Goal: Task Accomplishment & Management: Complete application form

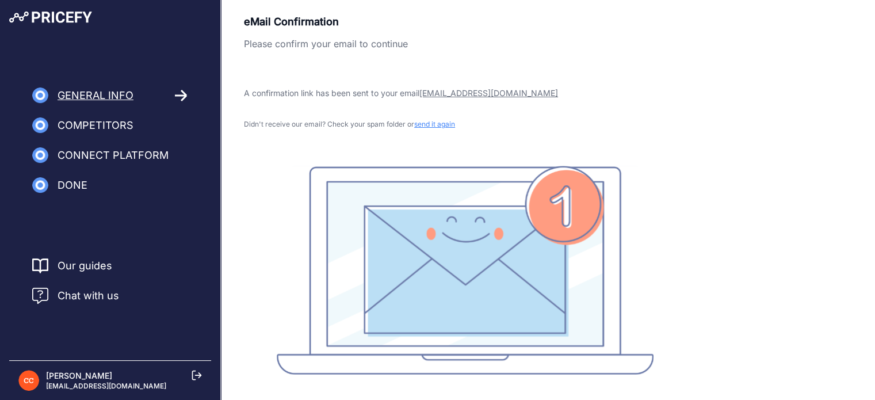
click at [123, 124] on span "Competitors" at bounding box center [96, 125] width 76 height 16
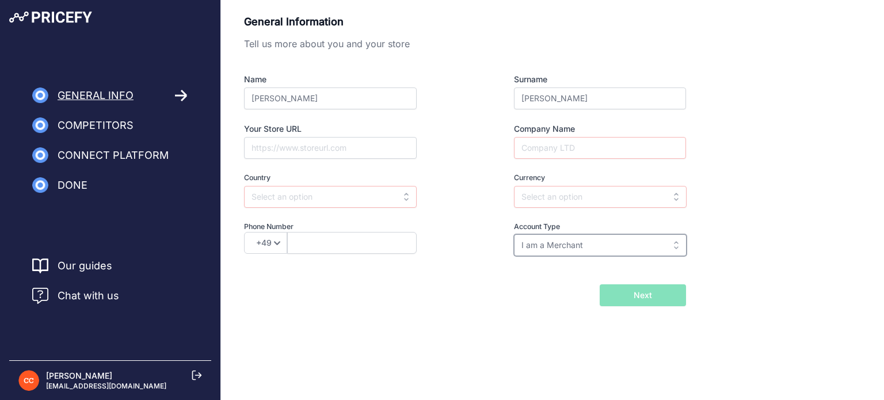
click at [560, 240] on input "I am a Merchant" at bounding box center [600, 245] width 173 height 22
click at [487, 230] on div "Account Type I am a Merchant I am a Brand I am a Merchant I am a Brand" at bounding box center [579, 239] width 214 height 35
type input "I am a Merchant"
click at [348, 154] on input "Your Store URL" at bounding box center [330, 148] width 173 height 22
type input "www.mrbacho.pet"
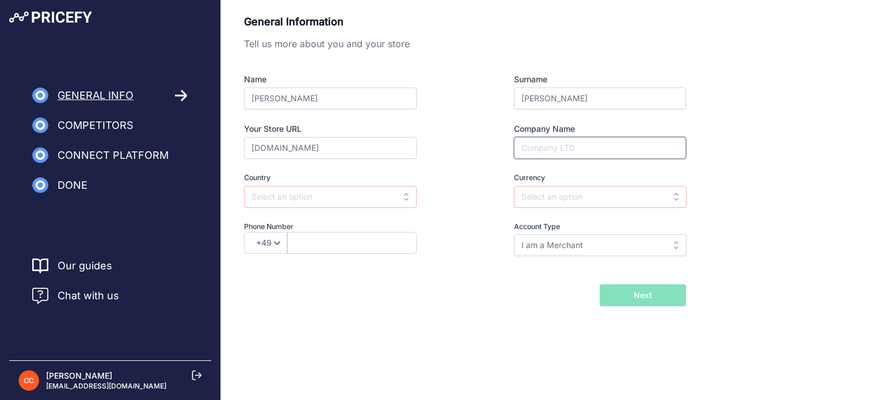
click at [528, 155] on input "Company Name" at bounding box center [600, 148] width 172 height 22
click at [532, 150] on input "Mr Bacho Pet Shop" at bounding box center [600, 148] width 172 height 22
type input "Mr. Bacho Pet Shop"
click at [367, 197] on input "text" at bounding box center [330, 197] width 173 height 22
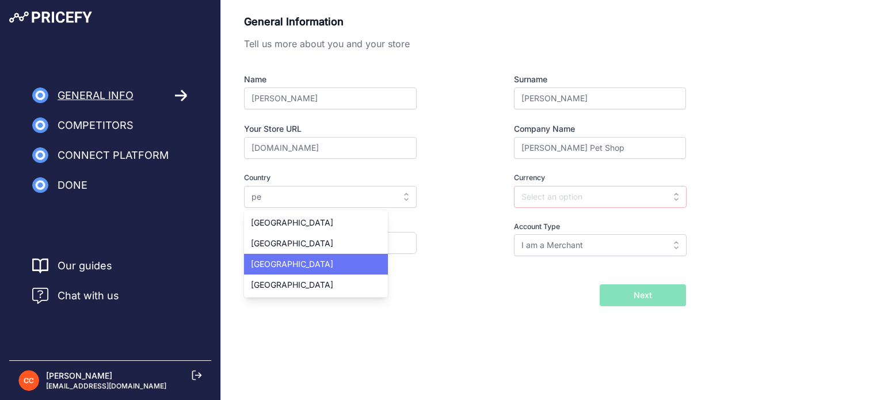
click at [276, 273] on div "Peru" at bounding box center [316, 264] width 144 height 21
type input "Peru"
type input "PEN"
select select "51"
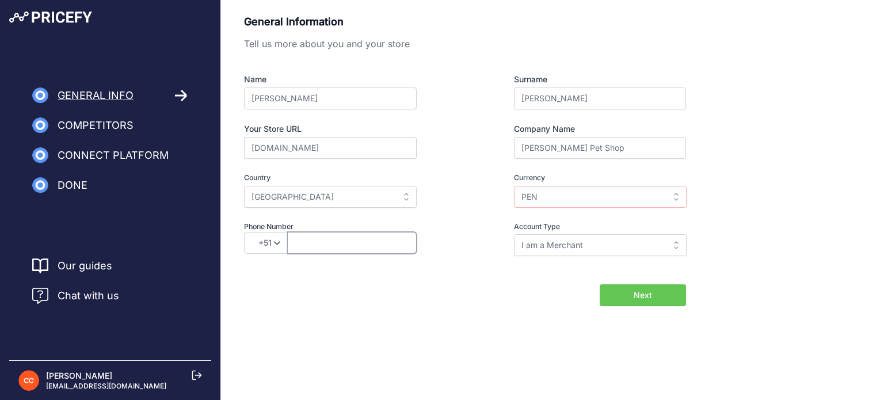
click at [364, 249] on input "text" at bounding box center [352, 243] width 130 height 22
type input "986613678"
click at [536, 292] on div "Back I will import my catalog later Next" at bounding box center [465, 295] width 442 height 22
click at [624, 292] on button "Next" at bounding box center [643, 295] width 86 height 22
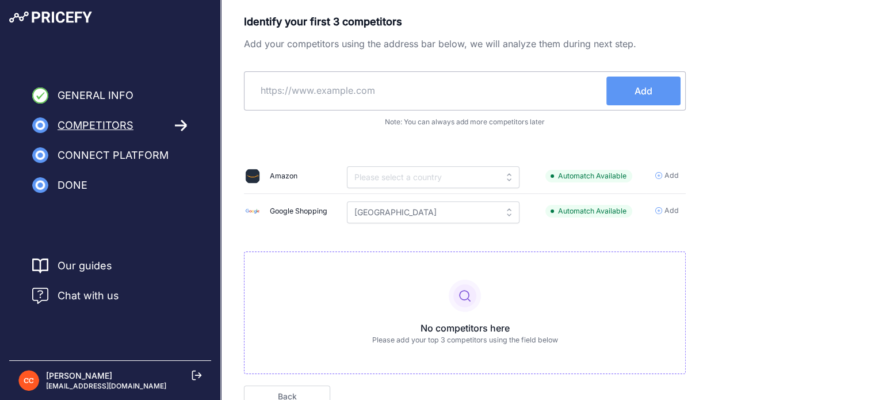
click at [415, 99] on input "text" at bounding box center [427, 91] width 357 height 28
type input "www.gopet.pe"
click at [647, 98] on button "Add" at bounding box center [644, 91] width 74 height 29
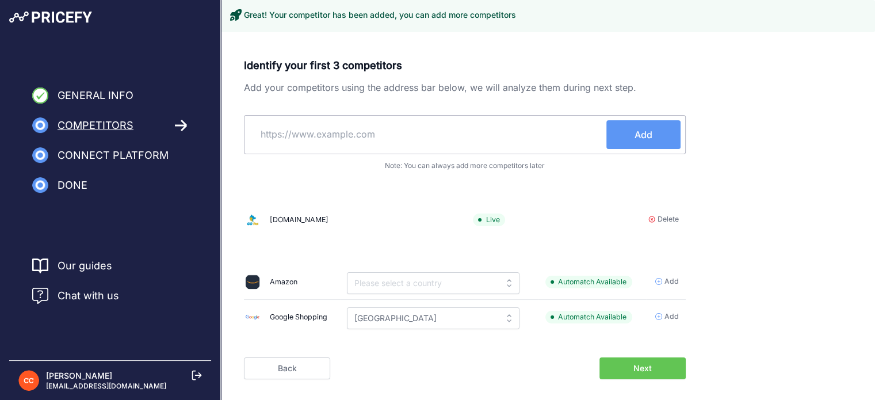
click at [351, 126] on input "text" at bounding box center [427, 134] width 357 height 28
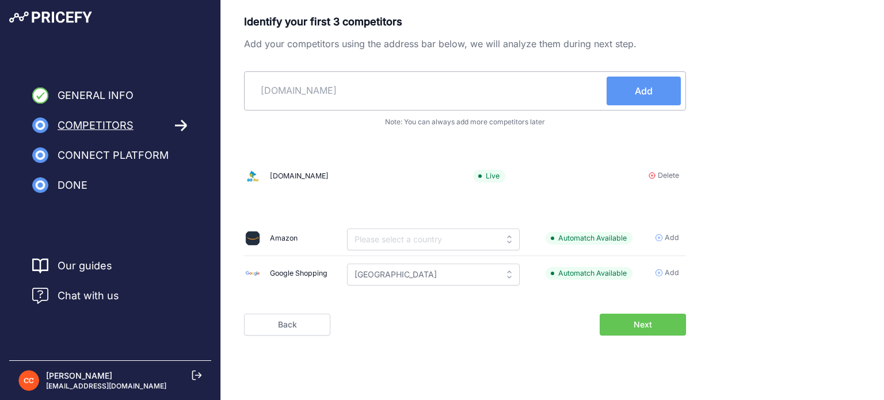
type input "lumpet.pe"
click at [634, 92] on button "Add" at bounding box center [644, 91] width 74 height 29
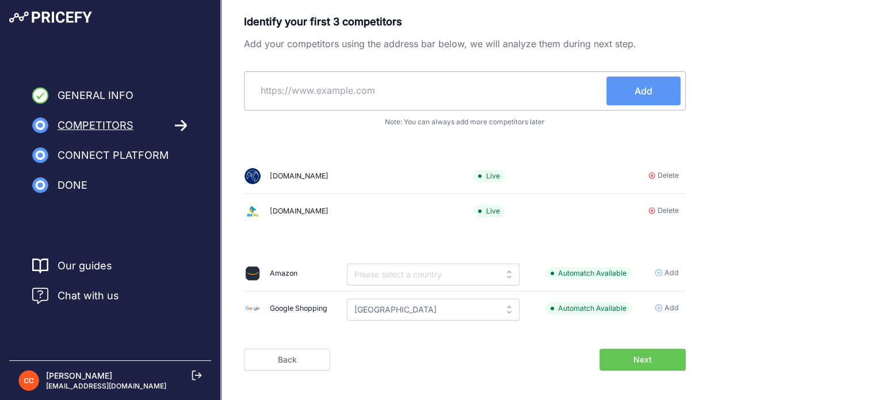
click at [375, 81] on input "text" at bounding box center [427, 91] width 357 height 28
type input "misterpet.pe"
click at [644, 88] on span "Add" at bounding box center [644, 91] width 18 height 14
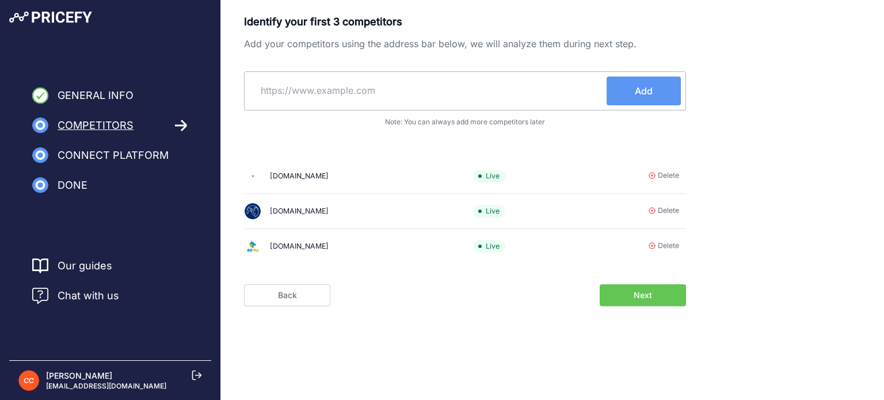
click at [648, 294] on span "Next" at bounding box center [643, 296] width 18 height 12
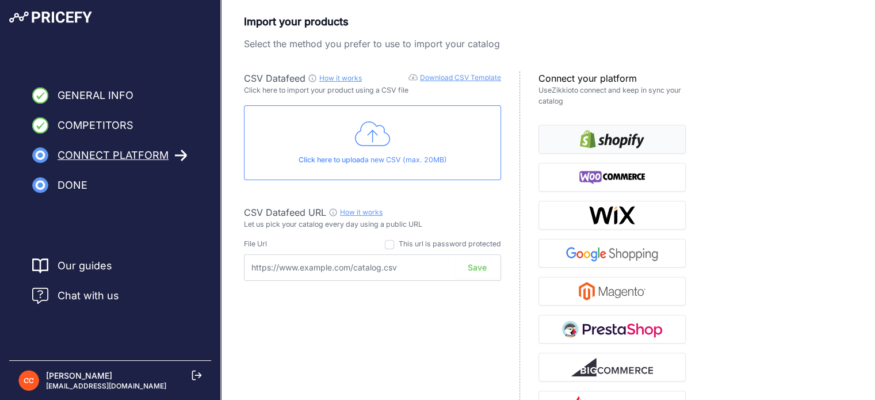
click at [636, 138] on img "button" at bounding box center [612, 139] width 64 height 18
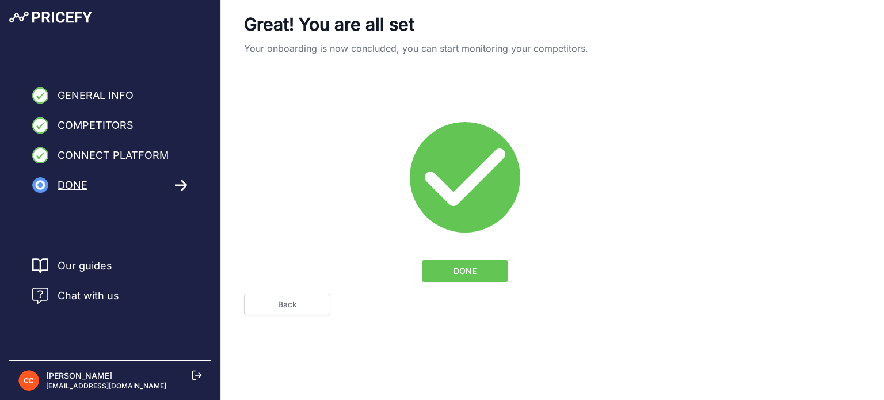
click at [471, 265] on span "DONE" at bounding box center [465, 271] width 23 height 12
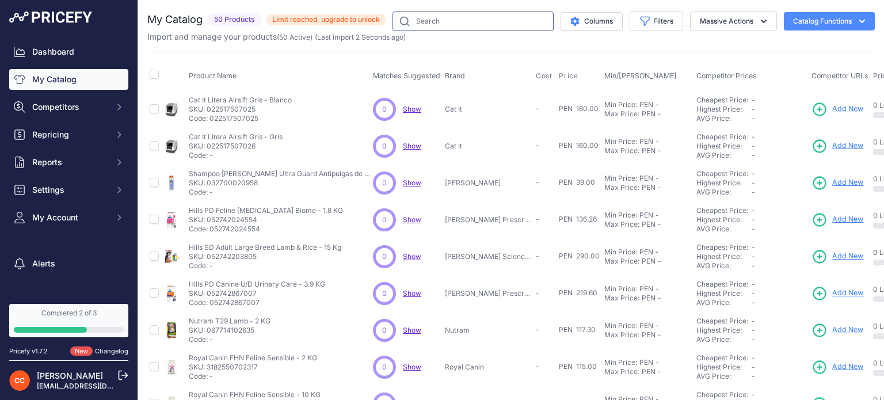
click at [494, 25] on input "text" at bounding box center [473, 22] width 161 height 20
type input "Hills pd"
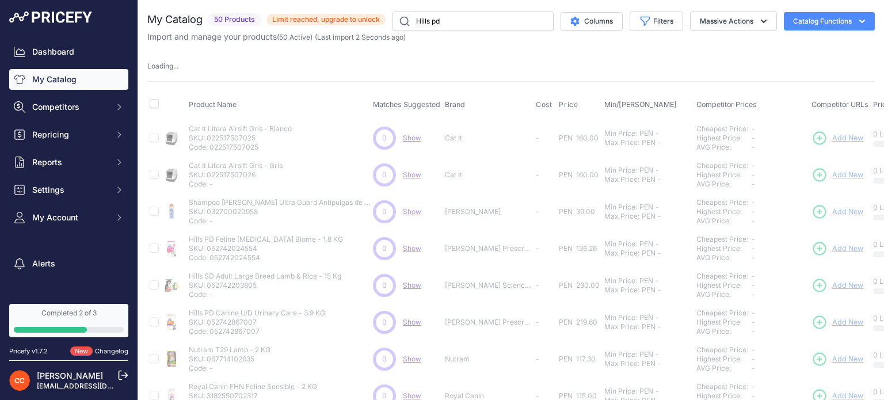
click at [856, 18] on icon "button" at bounding box center [862, 22] width 12 height 12
click at [743, 22] on button "Massive Actions" at bounding box center [733, 22] width 87 height 20
click at [677, 2] on div "You are not connected to the internet. My Catalog" at bounding box center [511, 360] width 728 height 720
click at [249, 20] on span "50 Products" at bounding box center [234, 19] width 55 height 13
click at [69, 81] on link "My Catalog" at bounding box center [68, 79] width 119 height 21
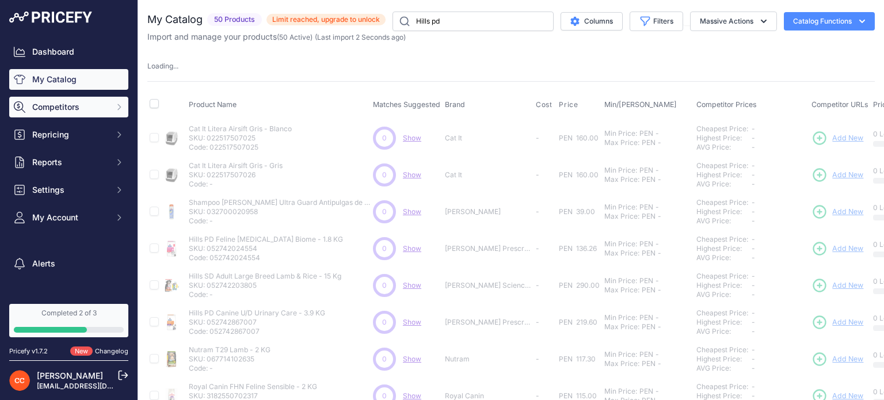
click at [62, 101] on span "Competitors" at bounding box center [69, 107] width 75 height 12
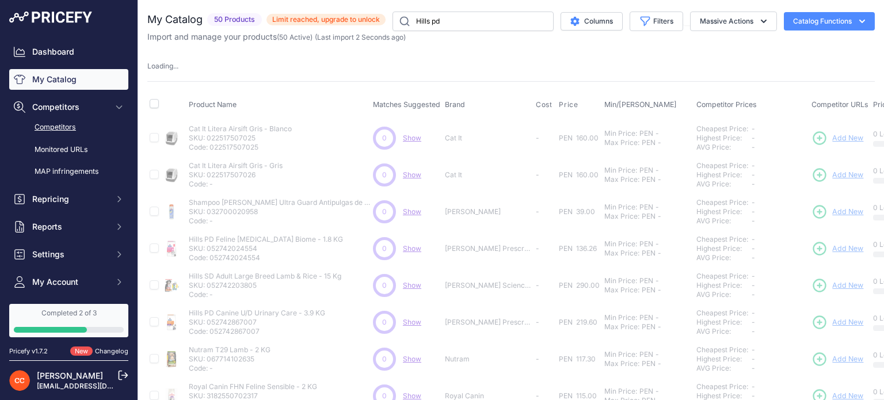
click at [51, 124] on link "Competitors" at bounding box center [68, 127] width 119 height 20
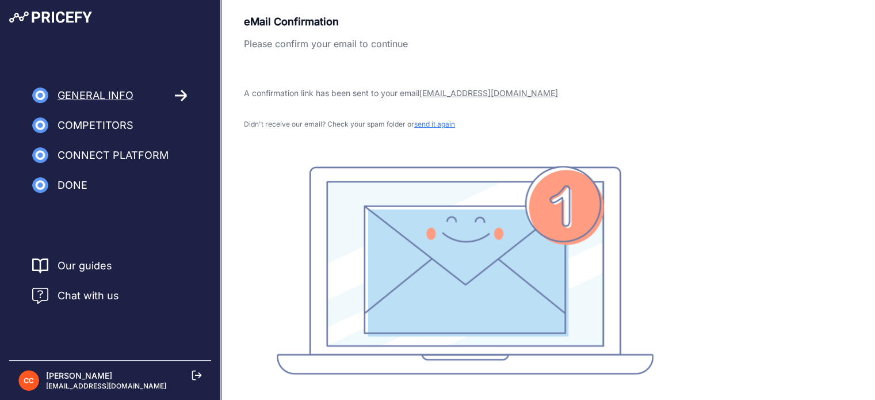
click at [431, 126] on span "send it again" at bounding box center [434, 124] width 41 height 9
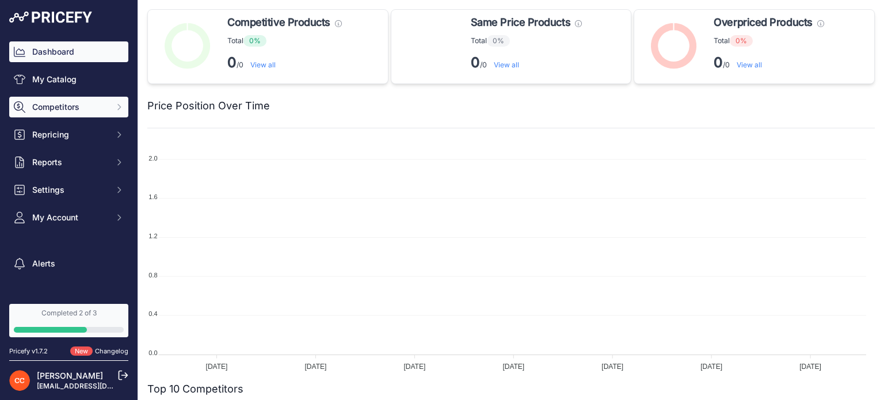
click at [56, 101] on span "Competitors" at bounding box center [69, 107] width 75 height 12
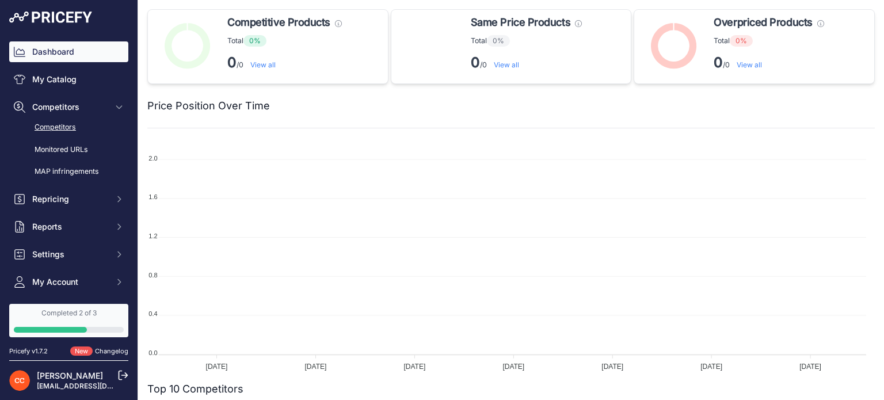
click at [57, 130] on link "Competitors" at bounding box center [68, 127] width 119 height 20
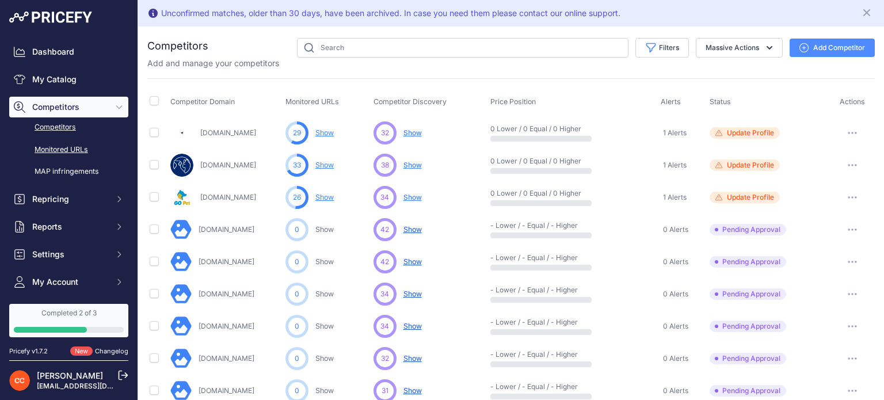
click at [67, 150] on link "Monitored URLs" at bounding box center [68, 150] width 119 height 20
click at [57, 149] on link "Monitored URLs" at bounding box center [68, 150] width 119 height 20
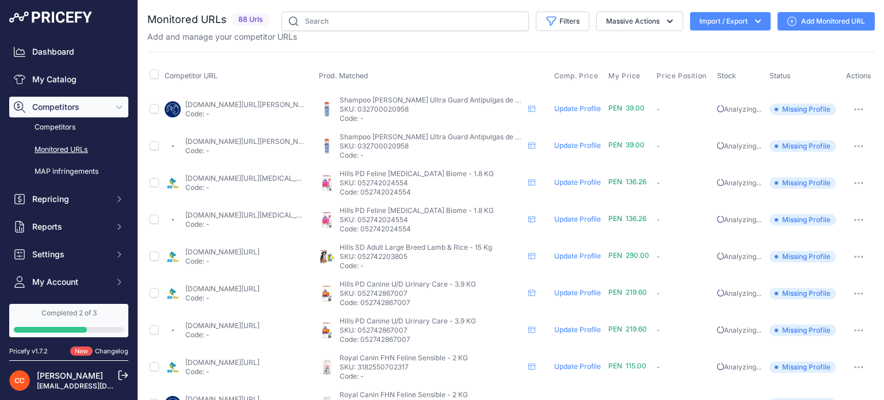
click at [854, 108] on icon "button" at bounding box center [858, 109] width 9 height 2
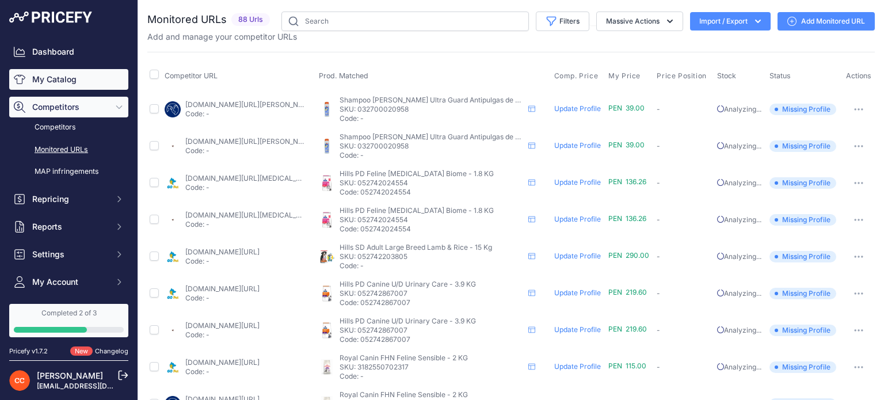
click at [57, 83] on link "My Catalog" at bounding box center [68, 79] width 119 height 21
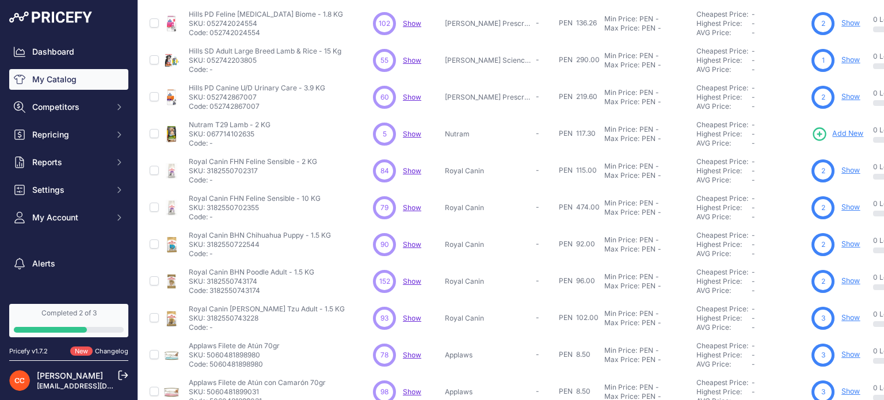
scroll to position [224, 0]
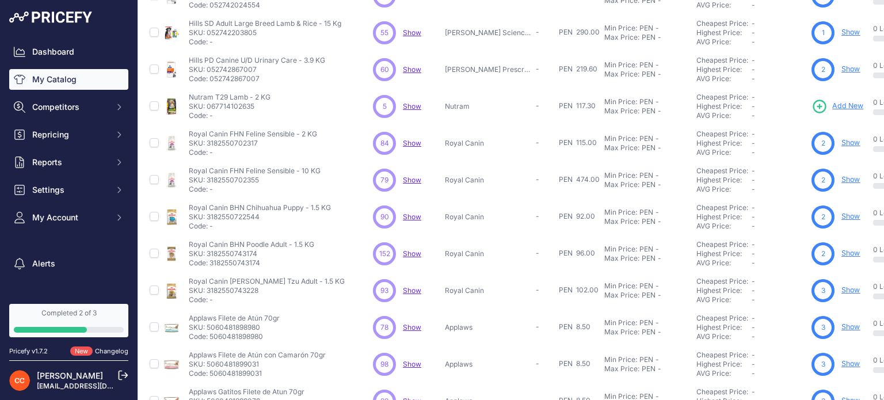
click at [408, 253] on span "Show" at bounding box center [412, 253] width 18 height 9
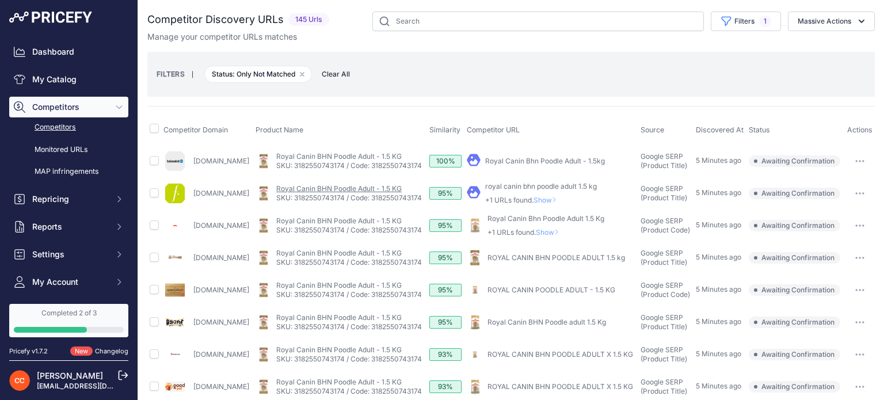
scroll to position [16, 0]
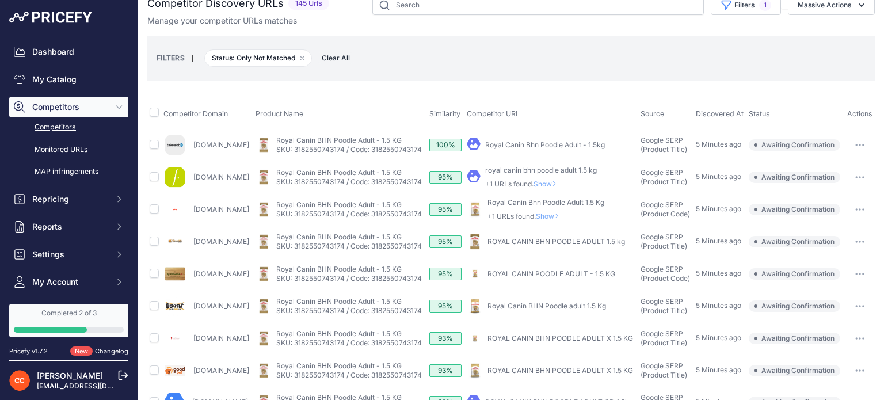
click at [336, 172] on link "Royal Canin BHN Poodle Adult - 1.5 KG" at bounding box center [338, 172] width 125 height 9
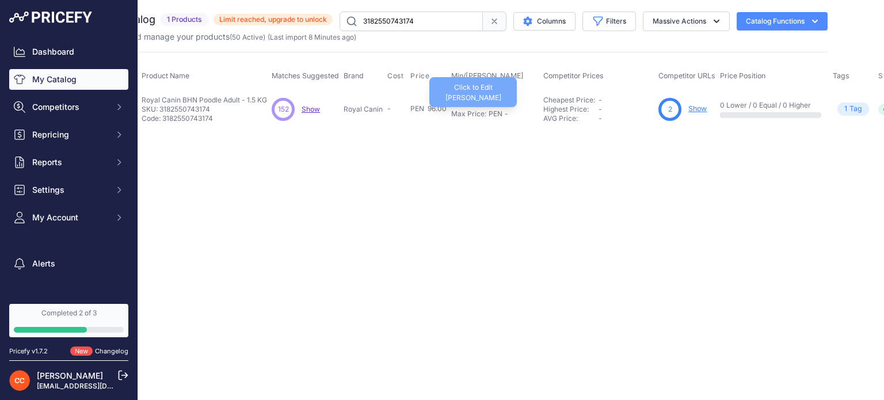
scroll to position [0, 113]
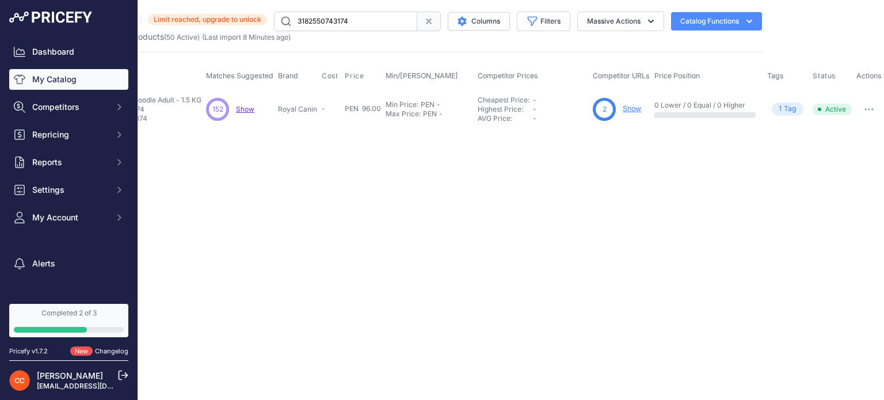
click at [549, 111] on div "-" at bounding box center [560, 109] width 55 height 9
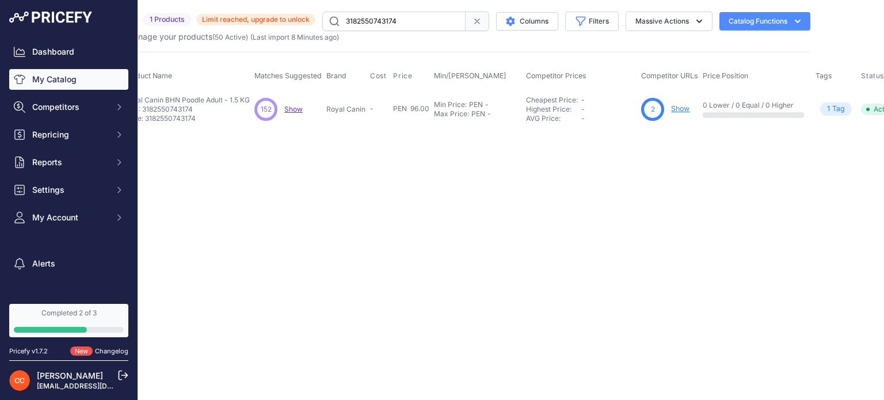
scroll to position [0, 0]
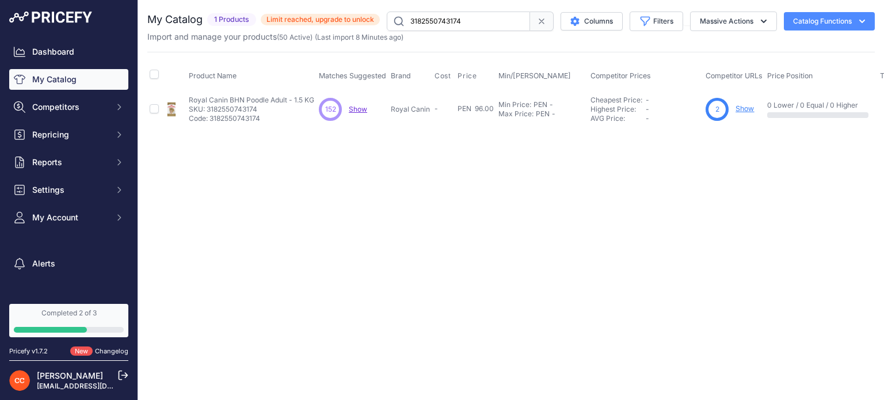
click at [320, 108] on div "152" at bounding box center [330, 109] width 23 height 23
drag, startPoint x: 297, startPoint y: 104, endPoint x: 324, endPoint y: 110, distance: 27.8
click at [324, 110] on tr "Royal Canin BHN Poodle Adult - 1.5 KG" at bounding box center [572, 108] width 850 height 37
click at [324, 110] on div "152" at bounding box center [330, 109] width 23 height 23
click at [544, 20] on icon at bounding box center [541, 21] width 9 height 9
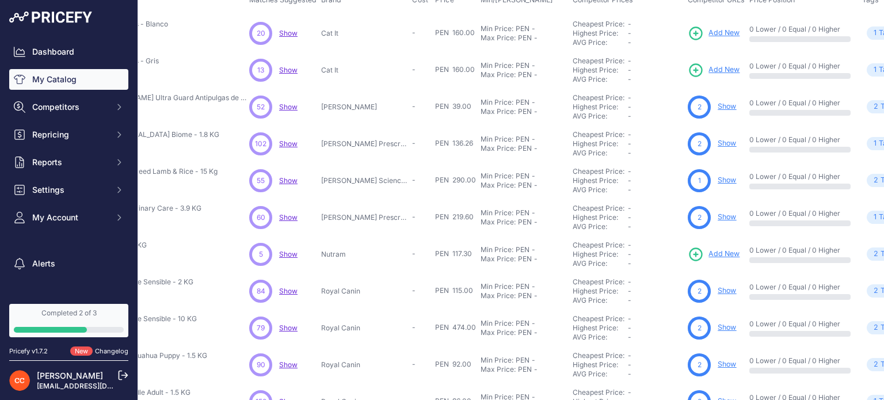
scroll to position [76, 218]
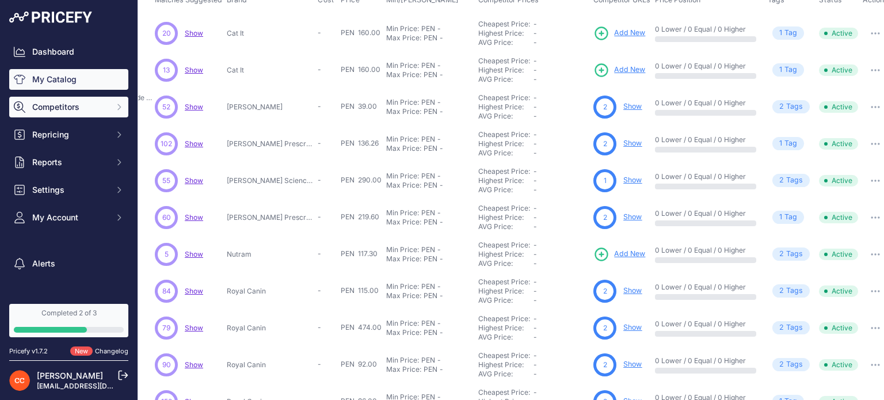
click at [65, 108] on span "Competitors" at bounding box center [69, 107] width 75 height 12
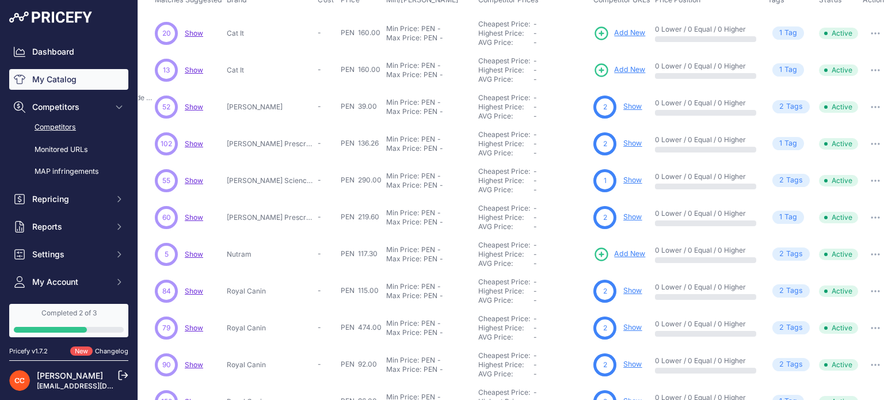
click at [59, 127] on link "Competitors" at bounding box center [68, 127] width 119 height 20
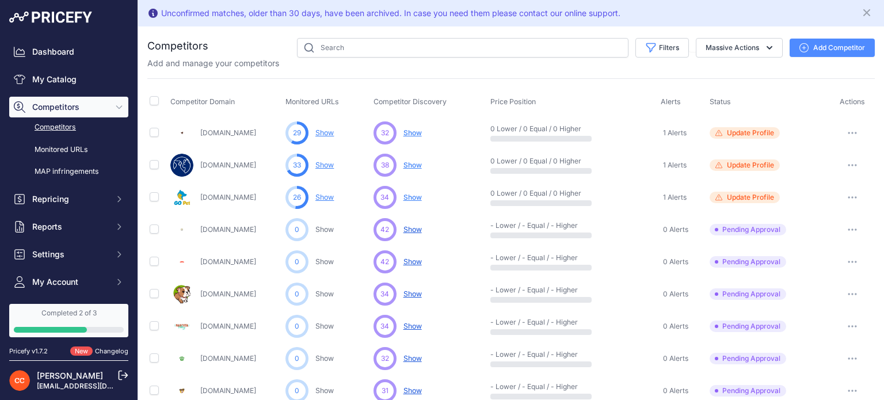
click at [670, 128] on span "1 Alerts" at bounding box center [675, 132] width 24 height 9
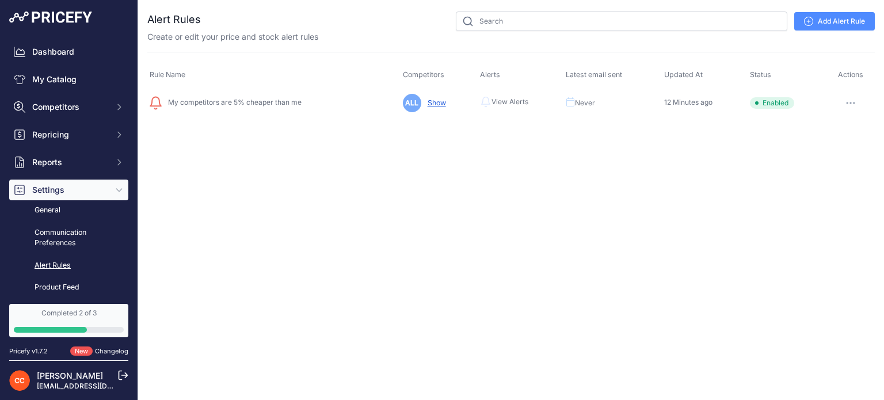
click at [430, 102] on link "Show" at bounding box center [434, 102] width 23 height 9
click at [70, 105] on span "Competitors" at bounding box center [69, 107] width 75 height 12
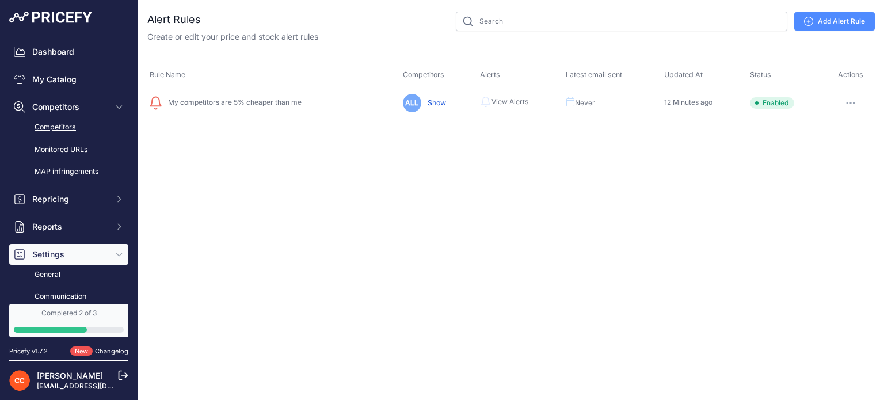
click at [58, 127] on link "Competitors" at bounding box center [68, 127] width 119 height 20
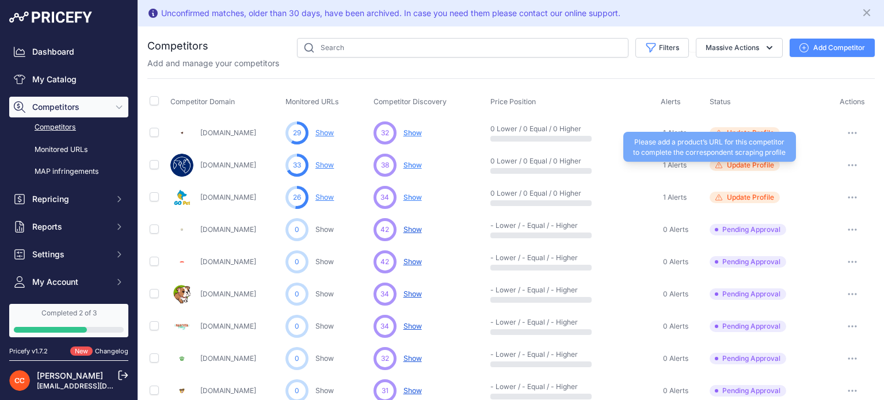
click at [736, 163] on span "Update Profile" at bounding box center [750, 165] width 47 height 9
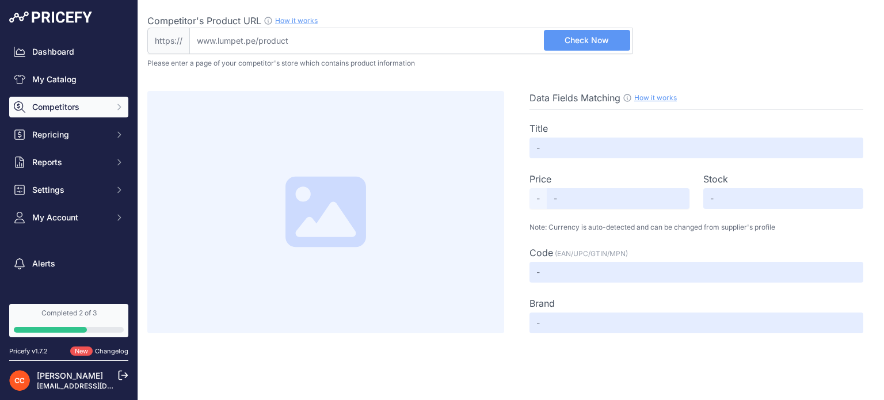
click at [60, 108] on span "Competitors" at bounding box center [69, 107] width 75 height 12
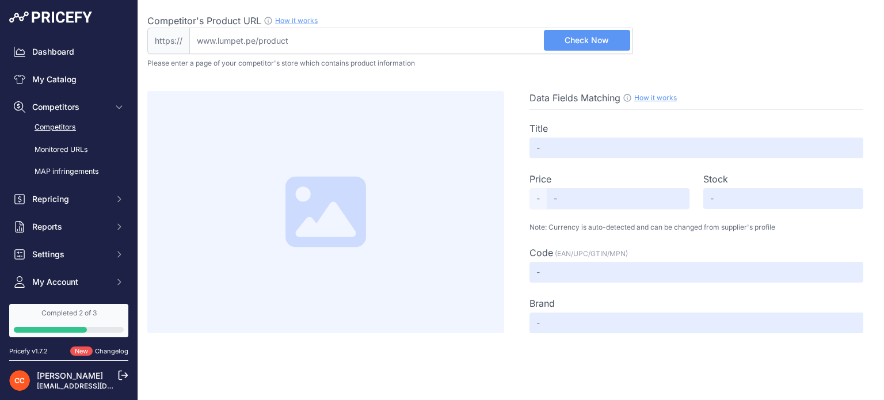
click at [53, 124] on link "Competitors" at bounding box center [68, 127] width 119 height 20
click at [47, 129] on link "Competitors" at bounding box center [68, 127] width 119 height 20
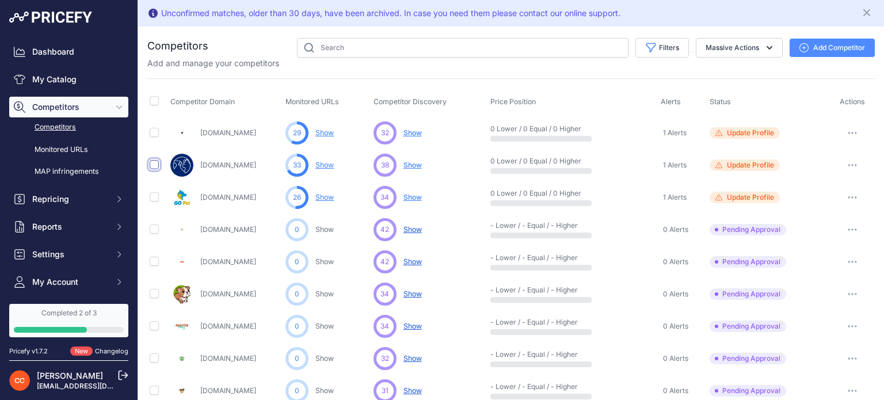
click at [157, 163] on input "checkbox" at bounding box center [154, 164] width 9 height 9
checkbox input "true"
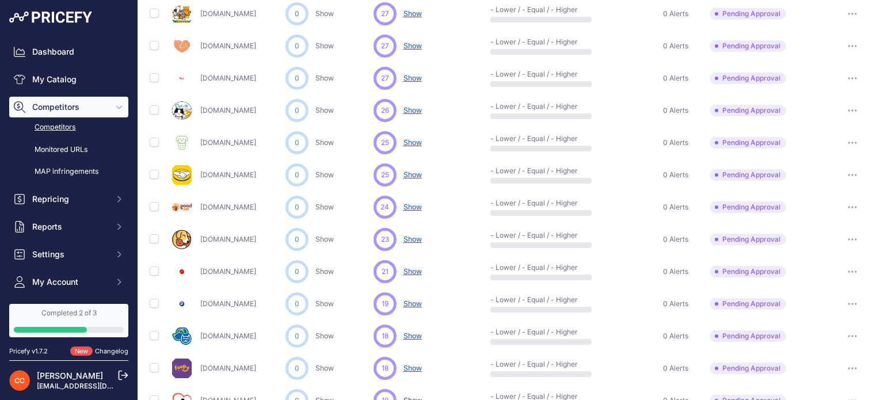
scroll to position [590, 0]
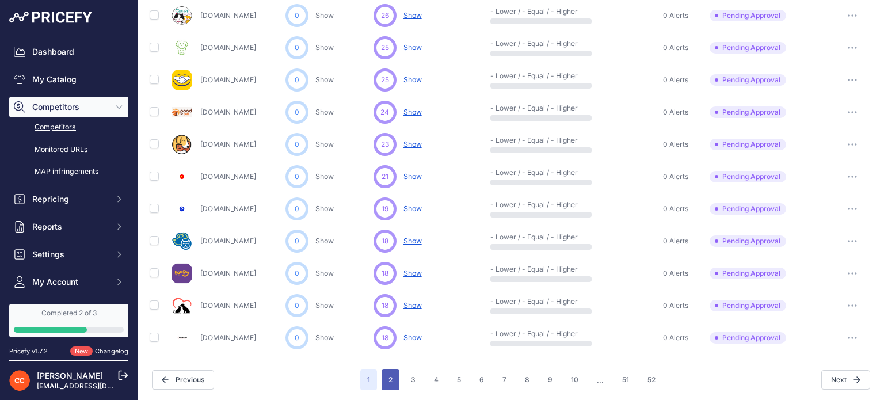
click at [390, 381] on button "2" at bounding box center [391, 380] width 18 height 21
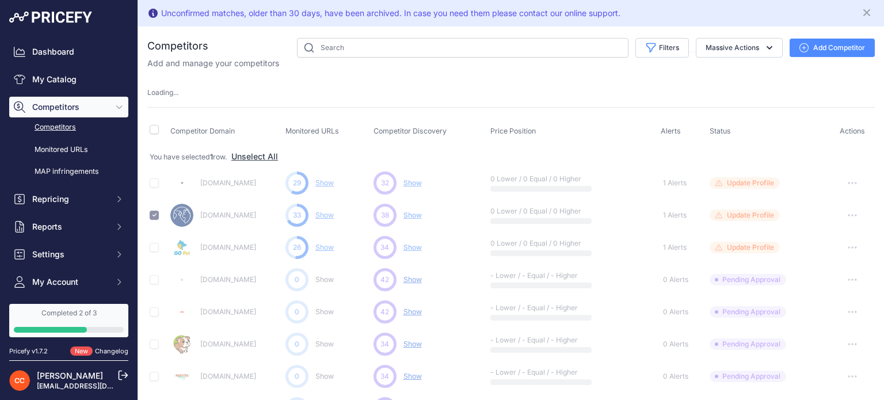
scroll to position [0, 0]
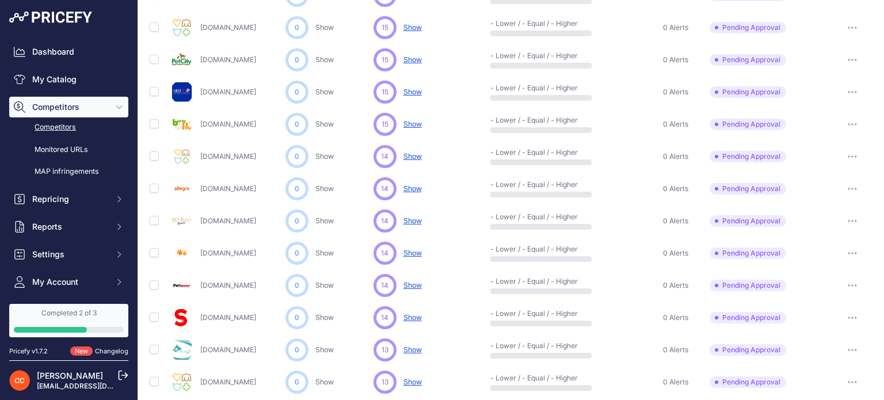
scroll to position [590, 0]
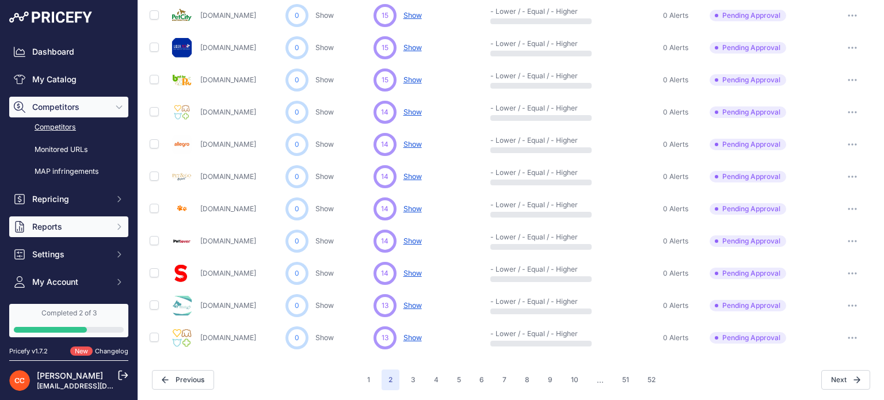
click at [69, 231] on span "Reports" at bounding box center [69, 227] width 75 height 12
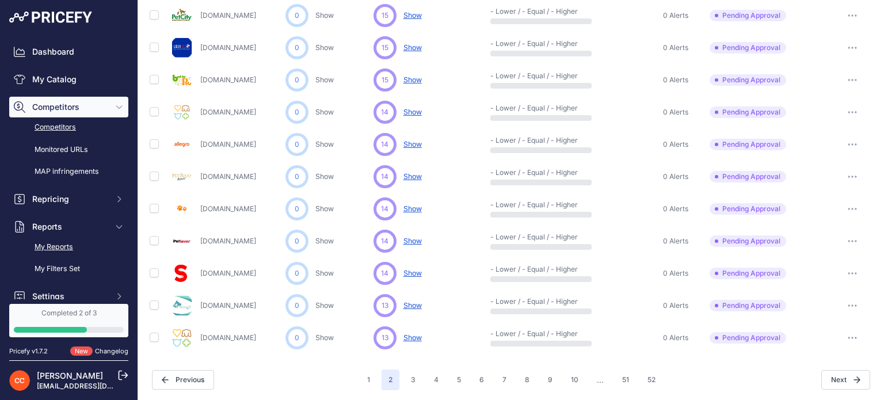
click at [62, 245] on link "My Reports" at bounding box center [68, 247] width 119 height 20
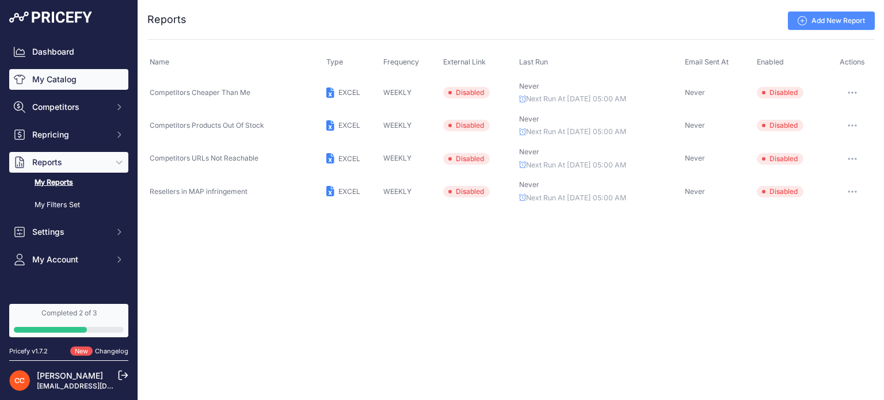
click at [72, 82] on link "My Catalog" at bounding box center [68, 79] width 119 height 21
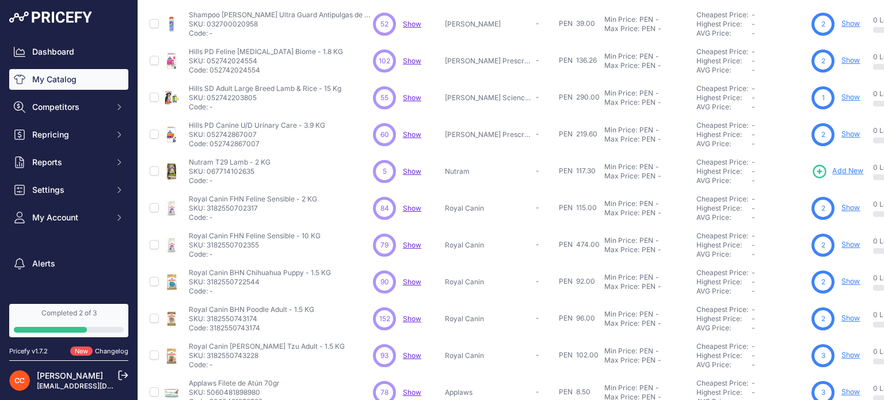
scroll to position [299, 0]
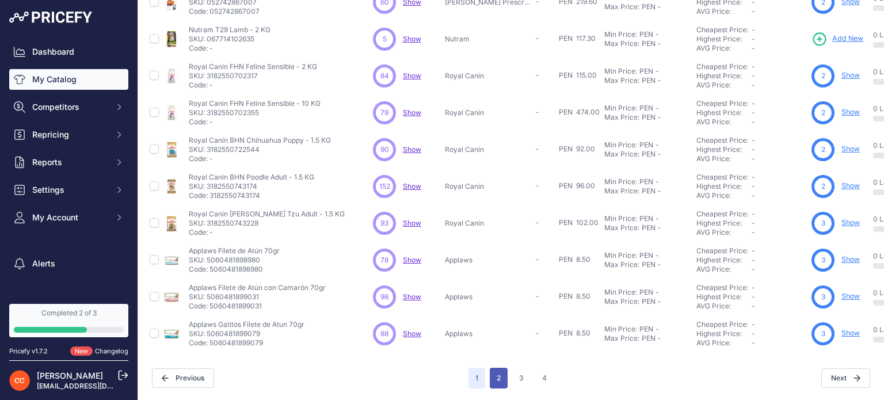
click at [494, 368] on button "2" at bounding box center [499, 378] width 18 height 21
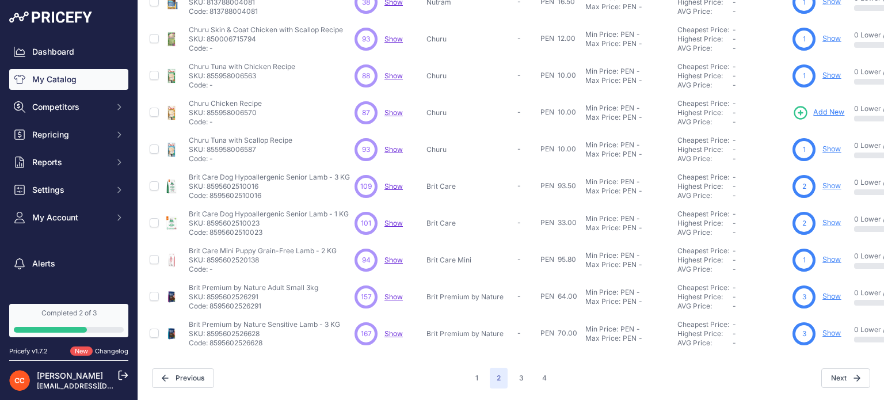
scroll to position [299, 0]
click at [524, 376] on button "3" at bounding box center [521, 378] width 18 height 21
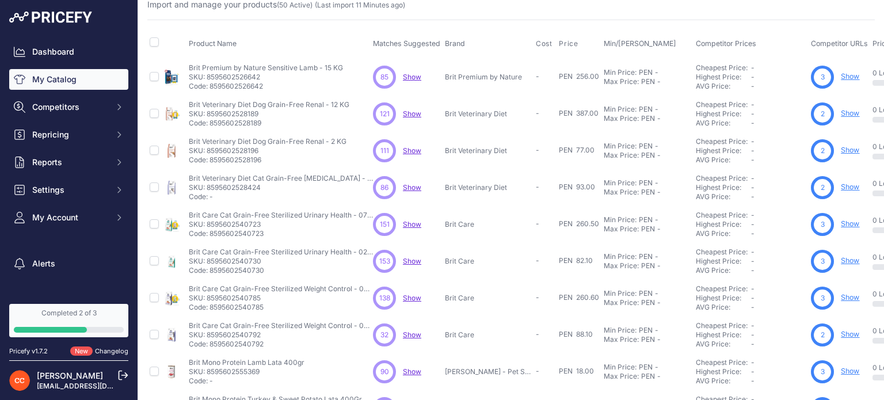
scroll to position [297, 0]
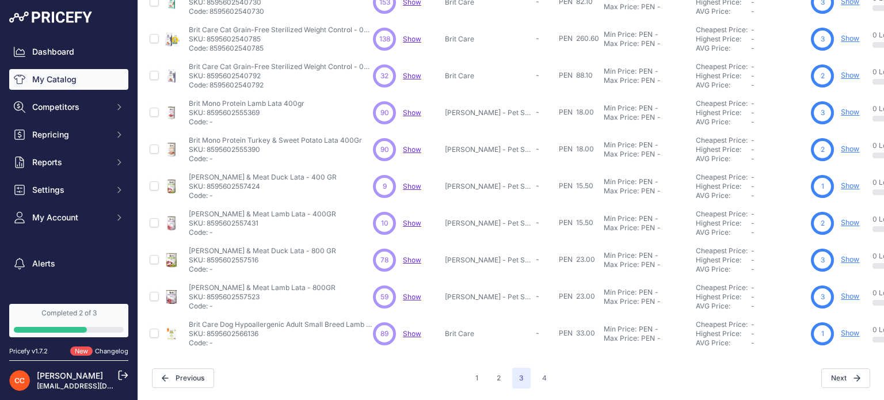
click at [328, 301] on div "Brit Pate & Meat Lamb Lata - 800GR Brit Pate & Meat Lamb Lata - 800GR SKU: 8595…" at bounding box center [279, 297] width 180 height 28
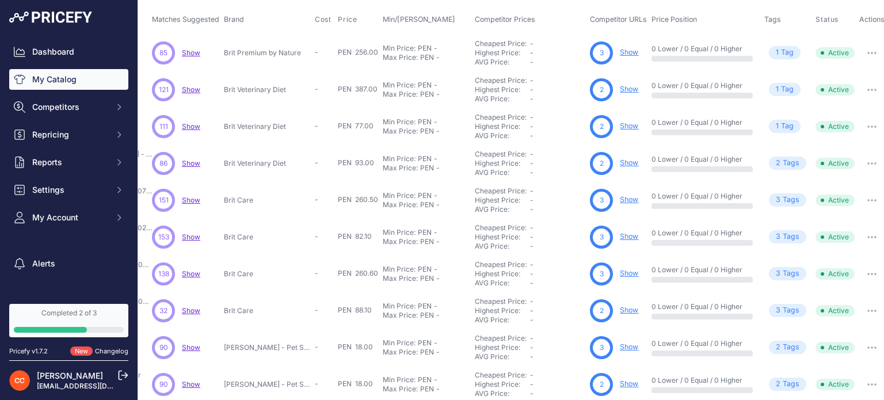
scroll to position [56, 222]
click at [517, 199] on div "Highest Price:" at bounding box center [501, 200] width 55 height 9
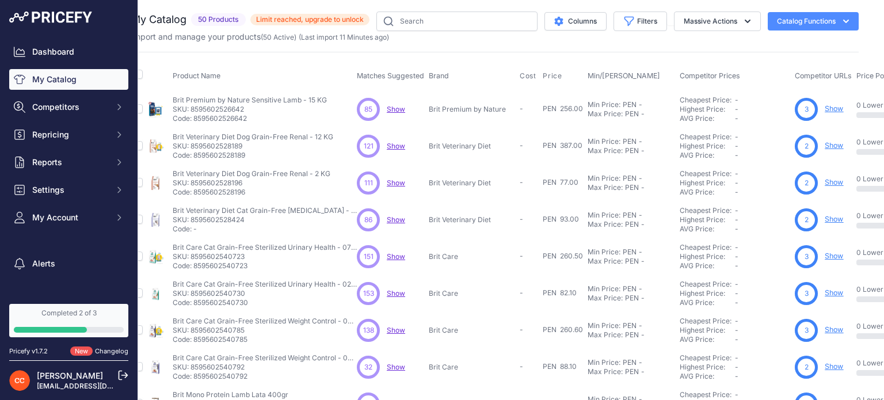
scroll to position [0, 0]
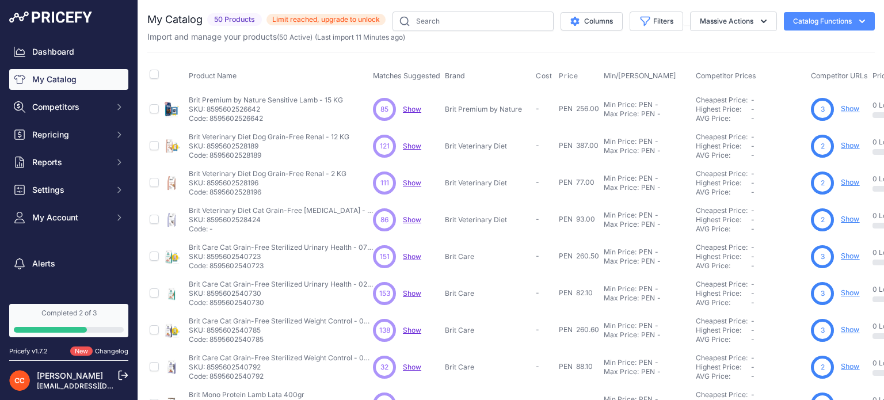
click at [406, 255] on span "Show" at bounding box center [412, 256] width 18 height 9
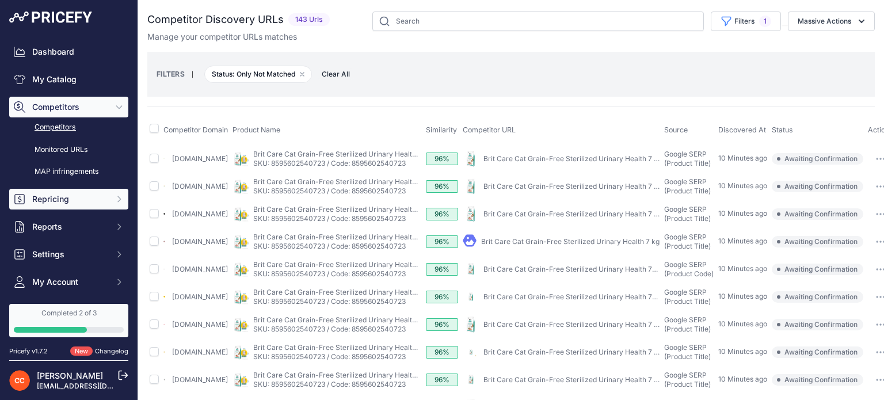
click at [67, 202] on span "Repricing" at bounding box center [69, 199] width 75 height 12
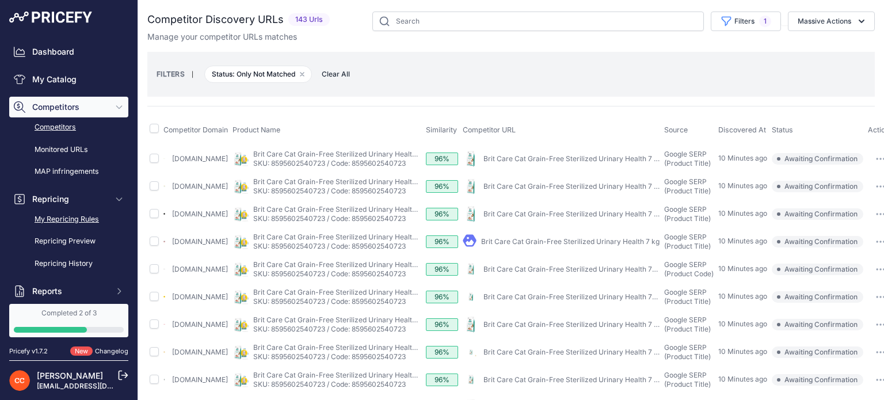
click at [64, 220] on link "My Repricing Rules" at bounding box center [68, 220] width 119 height 20
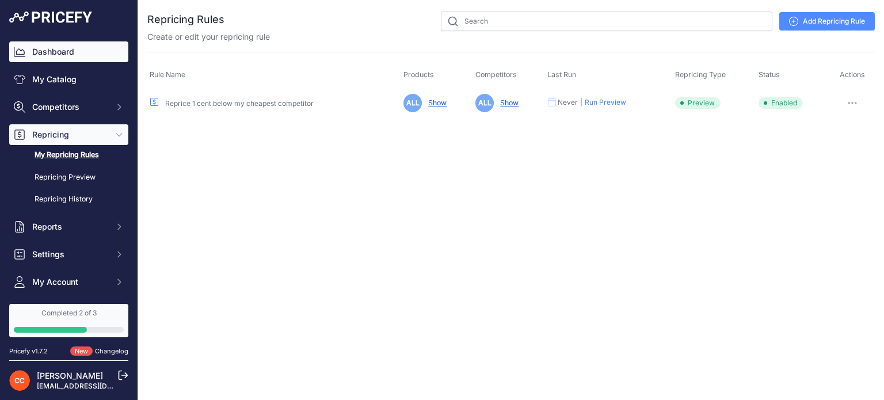
click at [74, 60] on link "Dashboard" at bounding box center [68, 51] width 119 height 21
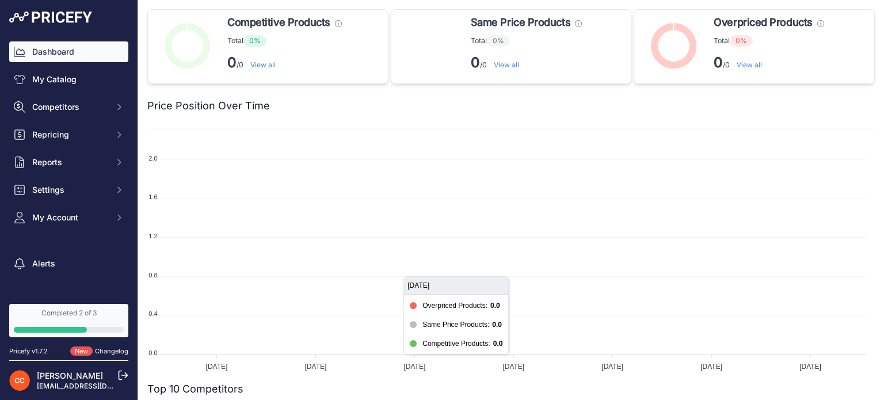
scroll to position [210, 0]
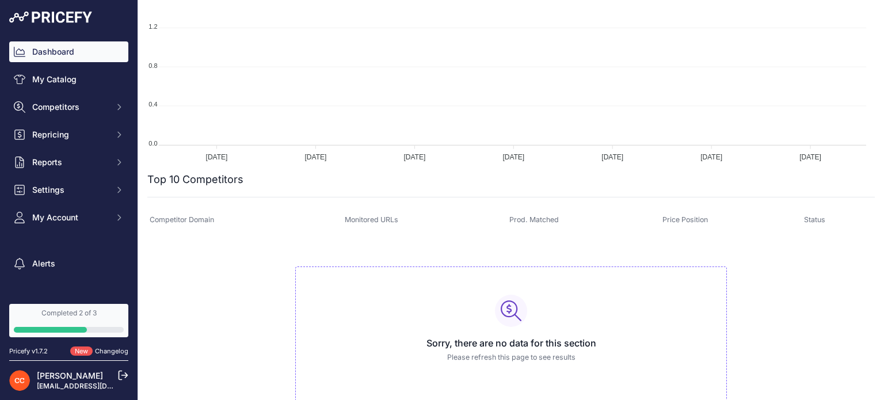
click at [469, 357] on p "Please refresh this page to see results" at bounding box center [511, 357] width 412 height 11
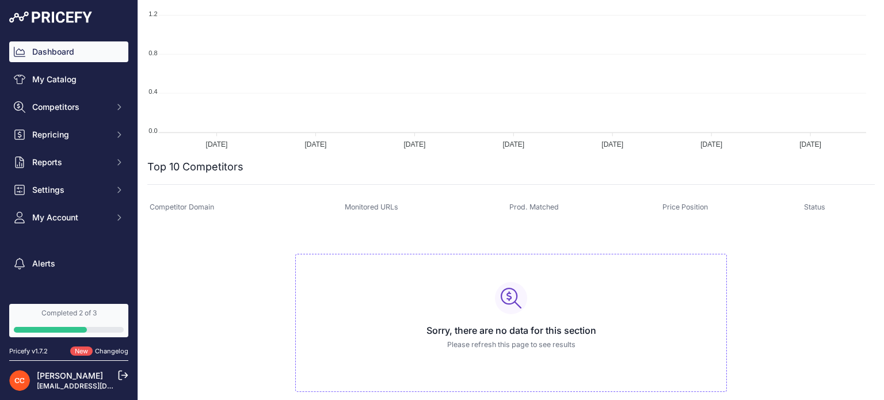
scroll to position [0, 0]
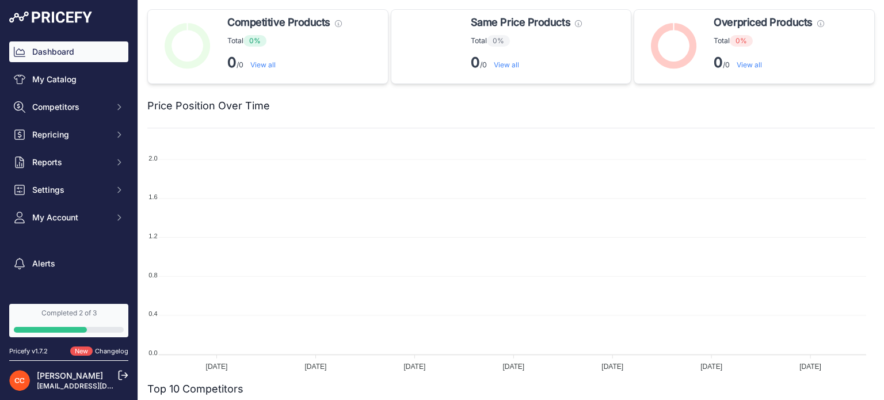
click at [81, 326] on link "Completed 2 of 3" at bounding box center [68, 320] width 119 height 33
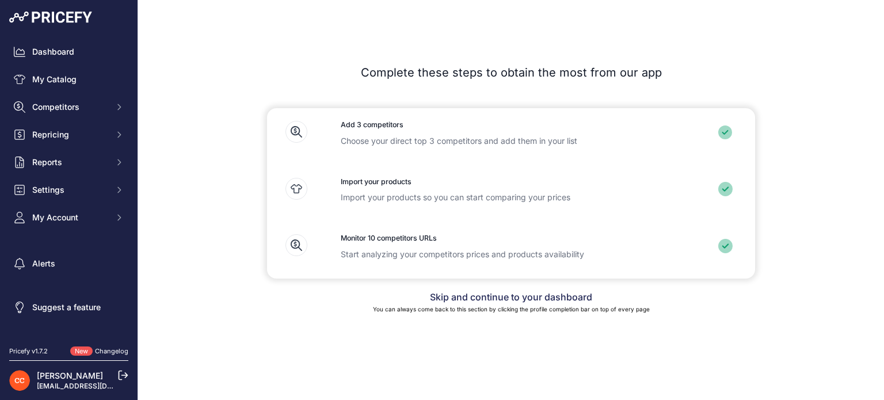
click at [494, 298] on link "Skip and continue to your dashboard" at bounding box center [511, 297] width 162 height 12
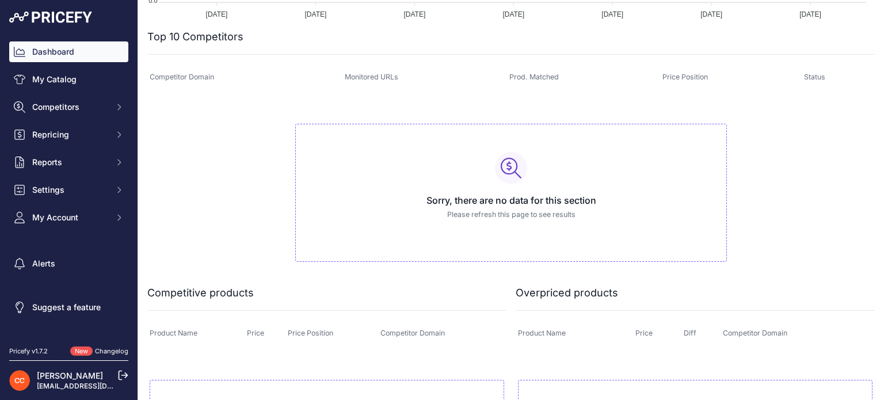
scroll to position [492, 0]
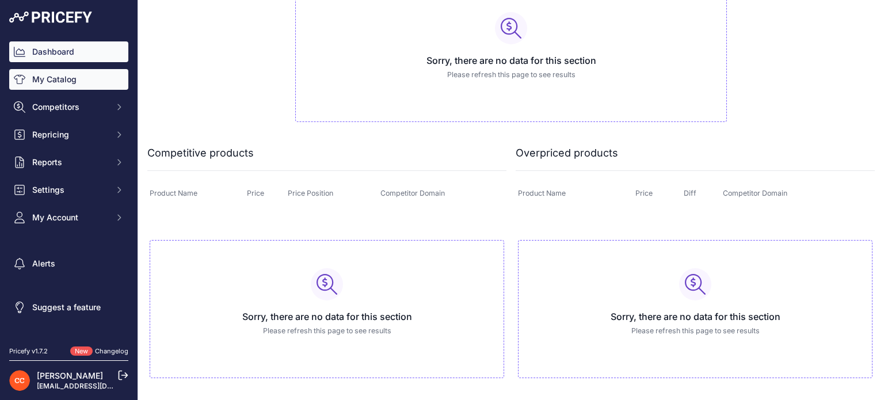
click at [60, 84] on link "My Catalog" at bounding box center [68, 79] width 119 height 21
click at [39, 73] on link "My Catalog" at bounding box center [68, 79] width 119 height 21
click at [64, 78] on link "My Catalog" at bounding box center [68, 79] width 119 height 21
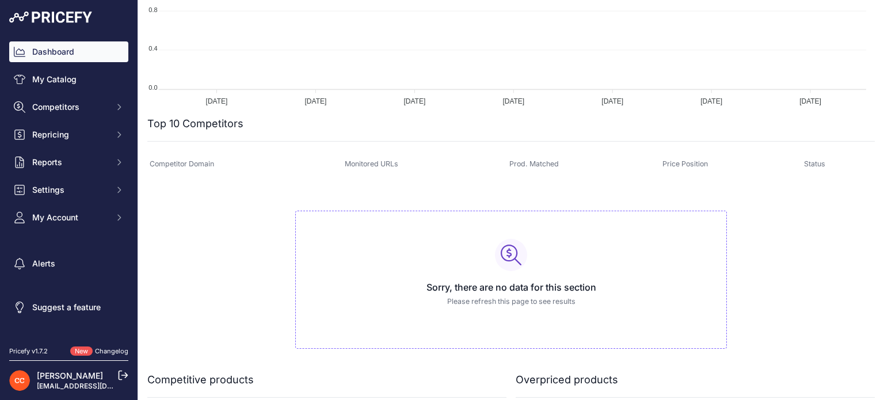
scroll to position [0, 0]
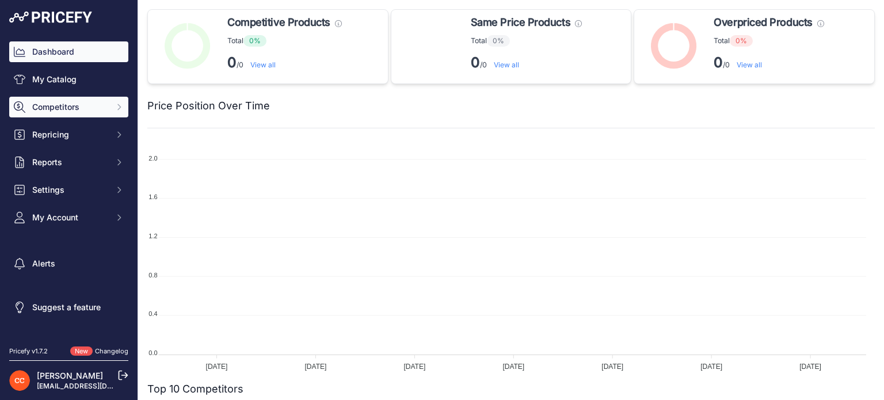
click at [44, 109] on span "Competitors" at bounding box center [69, 107] width 75 height 12
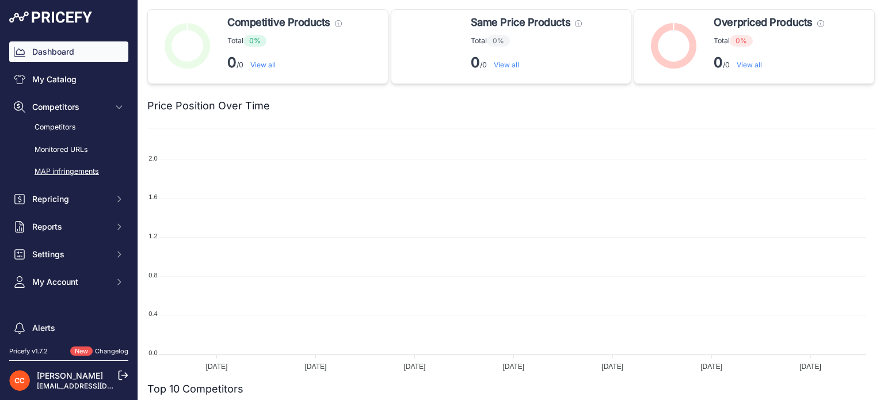
click at [71, 169] on link "MAP infringements" at bounding box center [68, 172] width 119 height 20
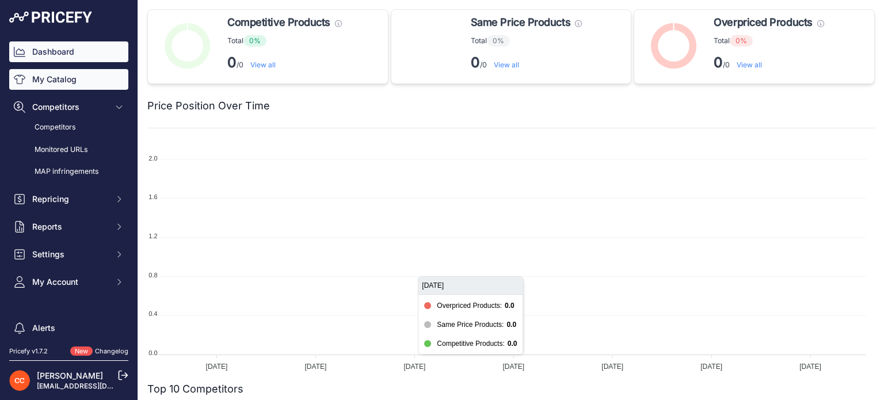
click at [62, 86] on link "My Catalog" at bounding box center [68, 79] width 119 height 21
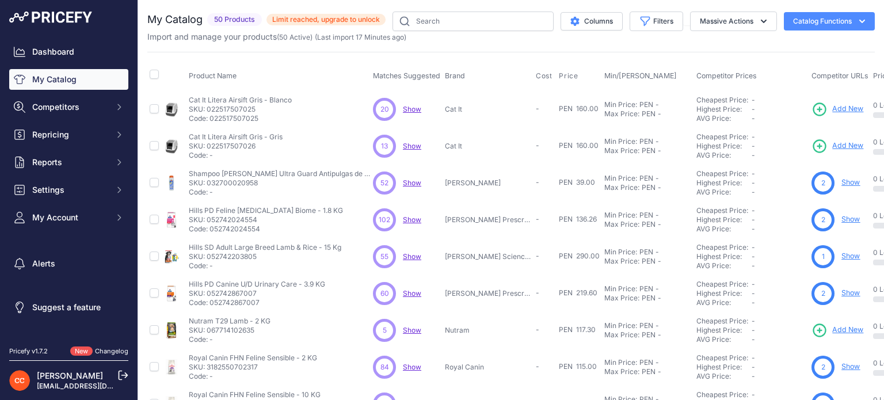
click at [408, 331] on span "Show" at bounding box center [412, 330] width 18 height 9
